Goal: Transaction & Acquisition: Book appointment/travel/reservation

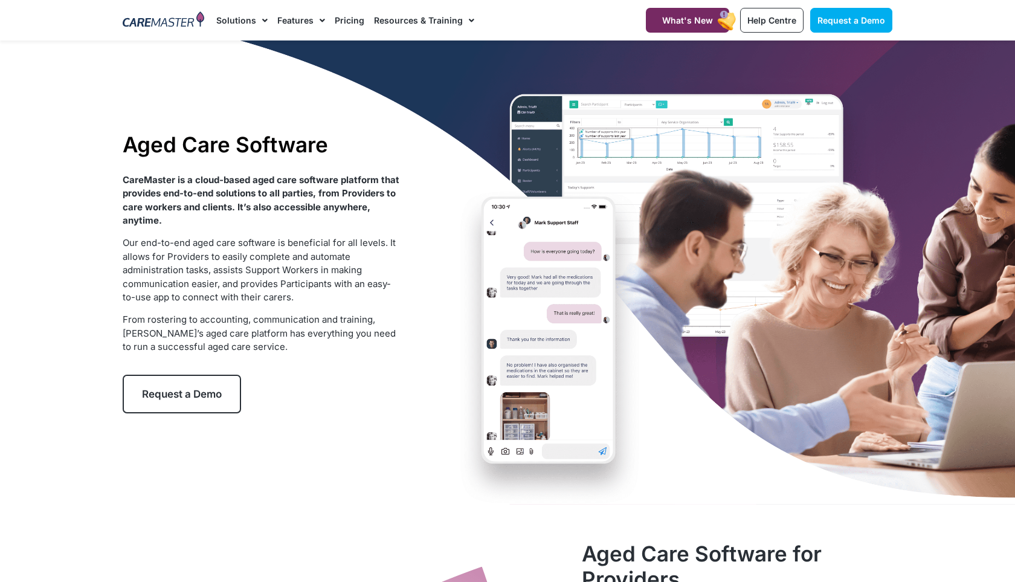
click at [222, 388] on span "Request a Demo" at bounding box center [182, 394] width 80 height 12
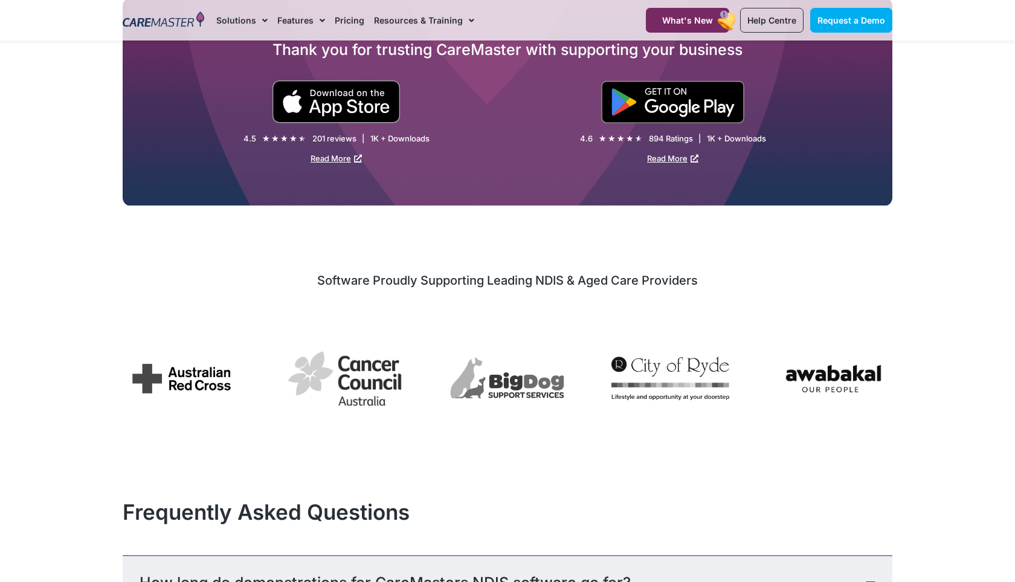
select select "**"
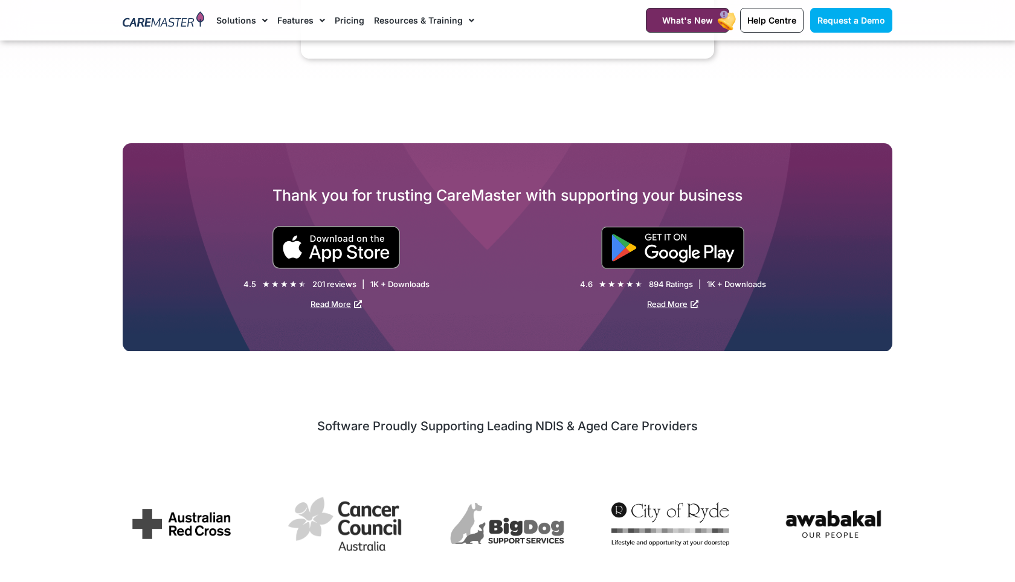
scroll to position [1548, 0]
